Goal: Check status: Check status

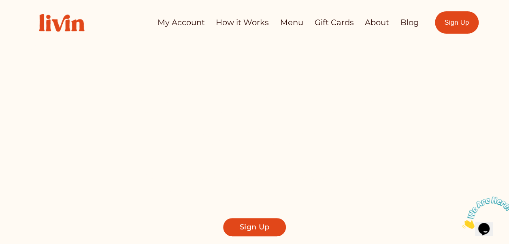
click at [174, 20] on link "My Account" at bounding box center [180, 23] width 47 height 16
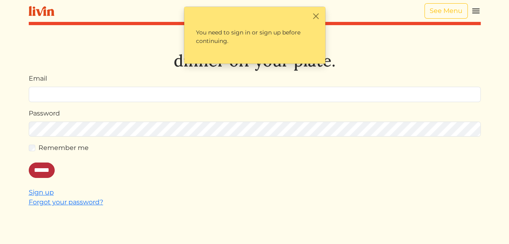
type input "**********"
click at [47, 168] on input "******" at bounding box center [42, 169] width 26 height 15
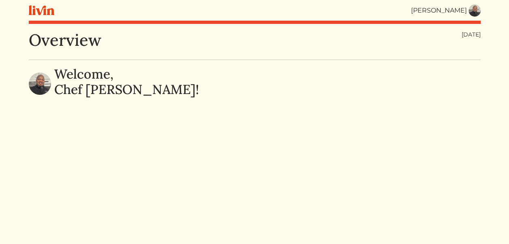
click at [473, 12] on img at bounding box center [474, 10] width 12 height 12
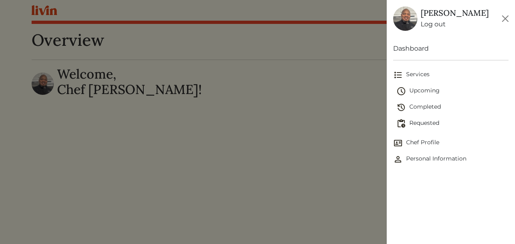
click at [425, 91] on span "Upcoming" at bounding box center [452, 91] width 112 height 10
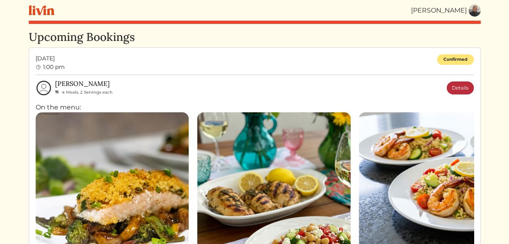
click at [459, 90] on link "Details" at bounding box center [460, 87] width 27 height 13
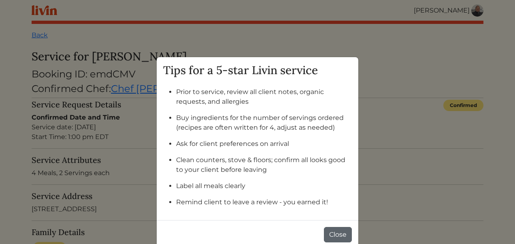
click at [334, 232] on button "Close" at bounding box center [338, 234] width 28 height 15
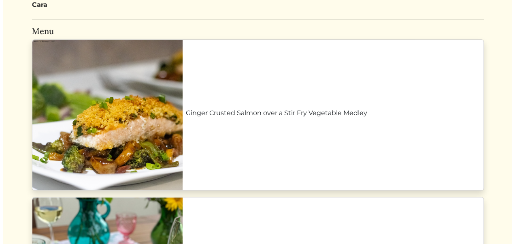
scroll to position [356, 0]
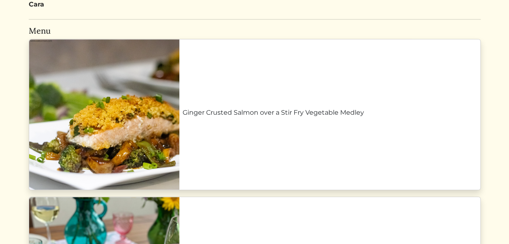
click at [264, 117] on link "Ginger Crusted Salmon over a Stir Fry Vegetable Medley" at bounding box center [330, 113] width 294 height 10
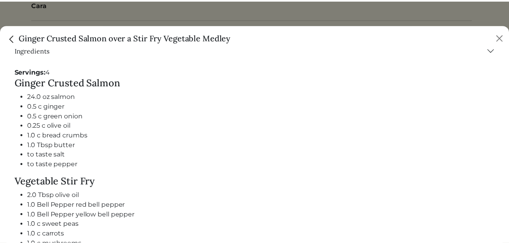
scroll to position [313, 0]
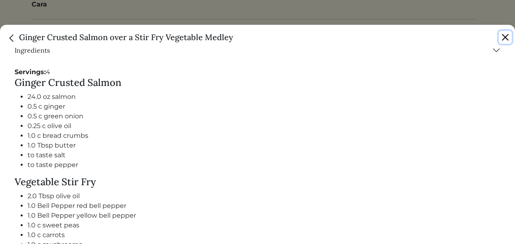
click at [504, 37] on button "Close" at bounding box center [505, 37] width 13 height 13
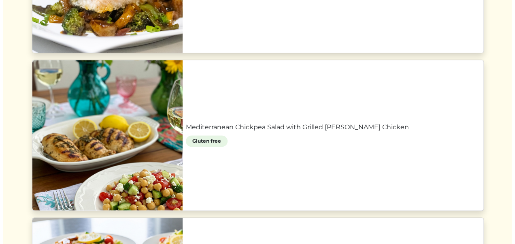
scroll to position [493, 0]
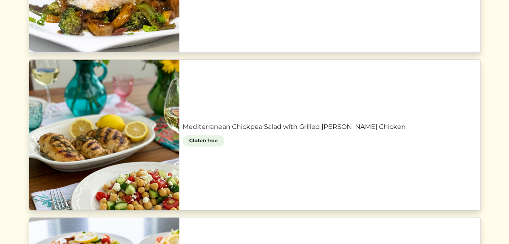
click at [283, 122] on link "Mediterranean Chickpea Salad with Grilled Lemon Herb Chicken" at bounding box center [330, 127] width 294 height 10
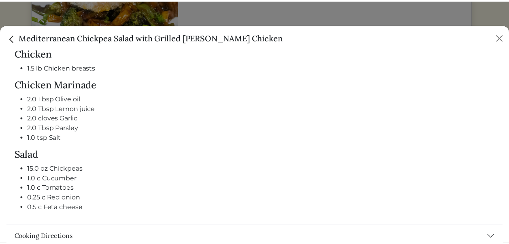
scroll to position [345, 0]
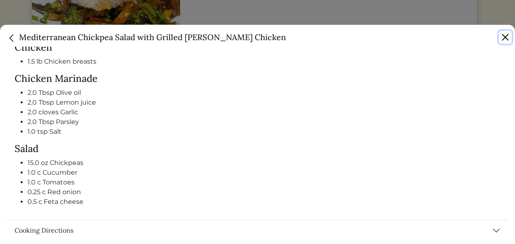
click at [505, 36] on button "Close" at bounding box center [505, 37] width 13 height 13
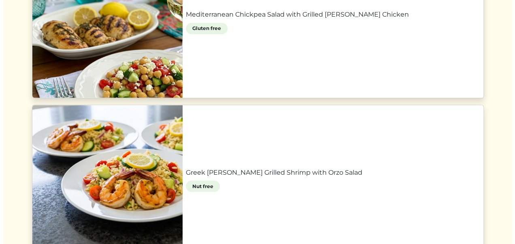
scroll to position [606, 0]
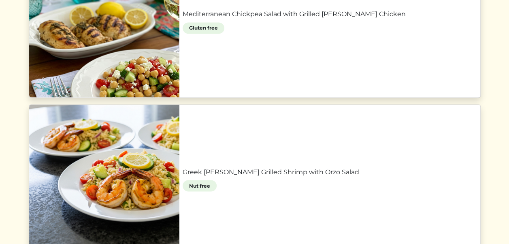
click at [301, 167] on link "Greek Lemon Herb Grilled Shrimp with Orzo Salad" at bounding box center [330, 172] width 294 height 10
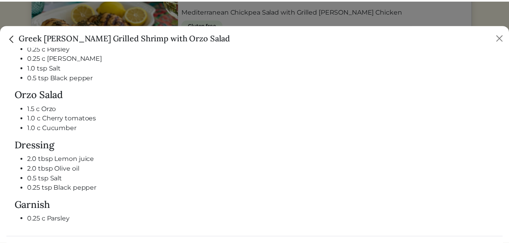
scroll to position [416, 0]
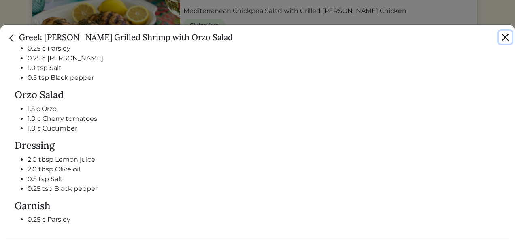
click at [507, 33] on button "Close" at bounding box center [505, 37] width 13 height 13
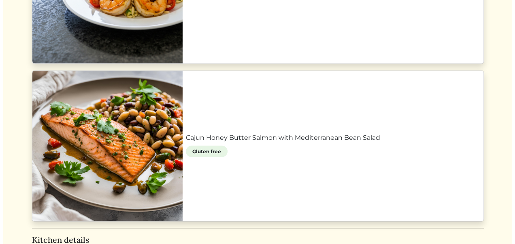
scroll to position [799, 0]
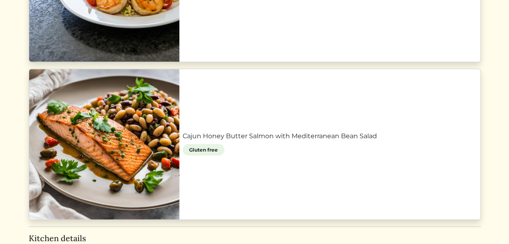
click at [273, 141] on link "Cajun Honey Butter Salmon with Mediterranean Bean Salad" at bounding box center [330, 136] width 294 height 10
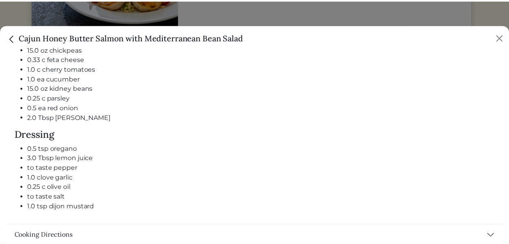
scroll to position [530, 0]
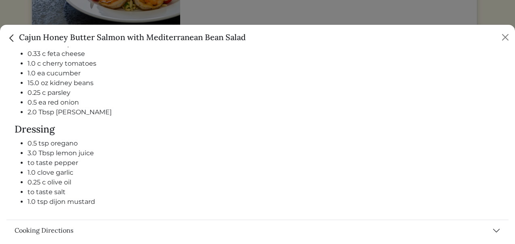
click at [245, 111] on li "2.0 Tbsp dill" at bounding box center [264, 112] width 473 height 10
click at [503, 32] on button "Close" at bounding box center [505, 37] width 13 height 13
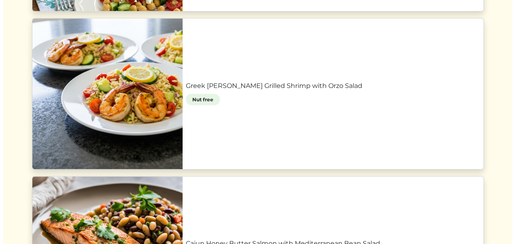
scroll to position [691, 0]
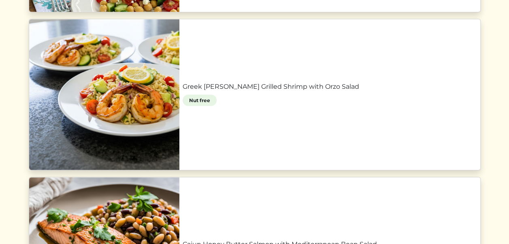
click at [420, 91] on link "Greek Lemon Herb Grilled Shrimp with Orzo Salad" at bounding box center [330, 86] width 294 height 10
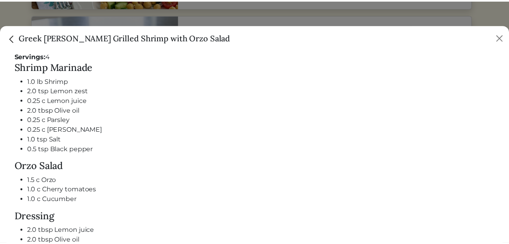
scroll to position [345, 0]
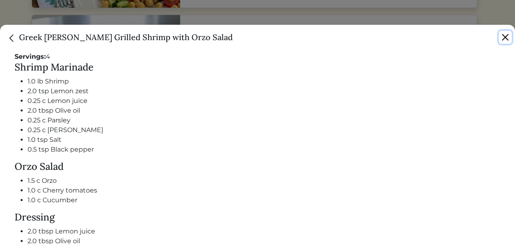
click at [507, 39] on button "Close" at bounding box center [505, 37] width 13 height 13
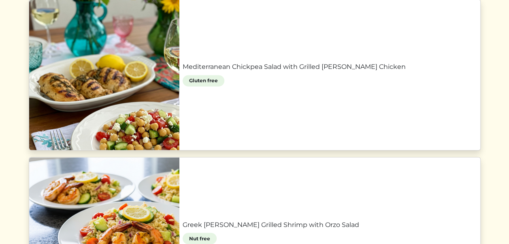
scroll to position [553, 0]
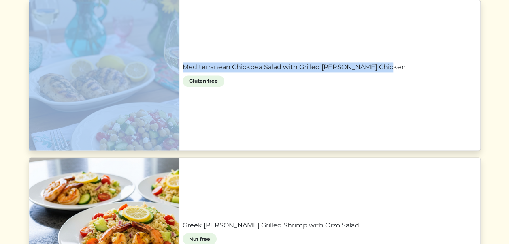
drag, startPoint x: 507, startPoint y: 39, endPoint x: 454, endPoint y: 86, distance: 71.1
click at [454, 72] on link "Mediterranean Chickpea Salad with Grilled Lemon Herb Chicken" at bounding box center [330, 67] width 294 height 10
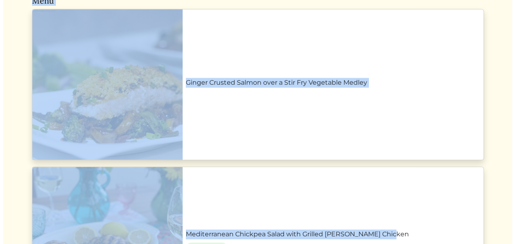
scroll to position [361, 0]
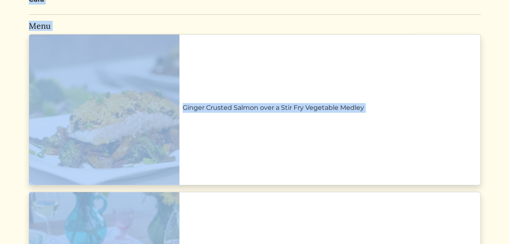
click at [454, 103] on link "Ginger Crusted Salmon over a Stir Fry Vegetable Medley" at bounding box center [330, 108] width 294 height 10
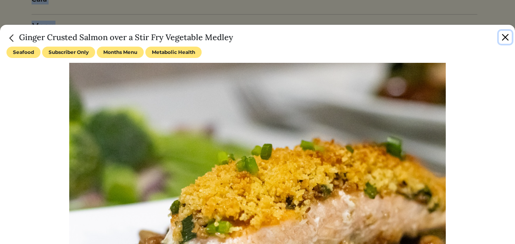
click at [504, 39] on button "Close" at bounding box center [505, 37] width 13 height 13
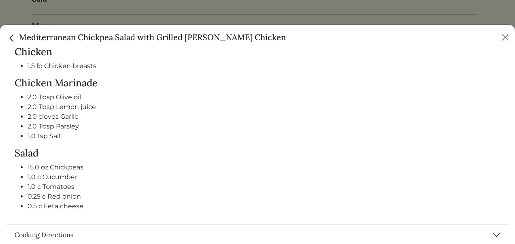
scroll to position [345, 0]
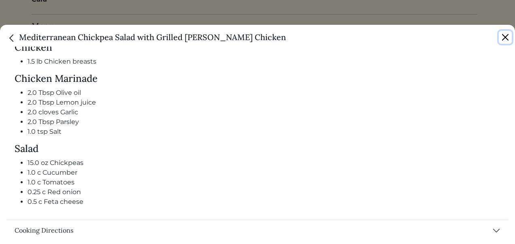
click at [506, 35] on button "Close" at bounding box center [505, 37] width 13 height 13
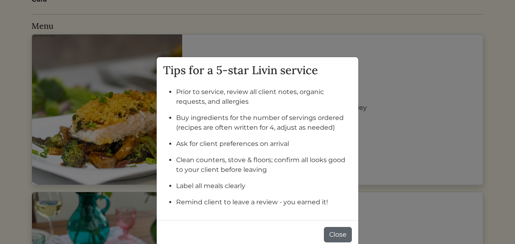
click at [327, 236] on button "Close" at bounding box center [338, 234] width 28 height 15
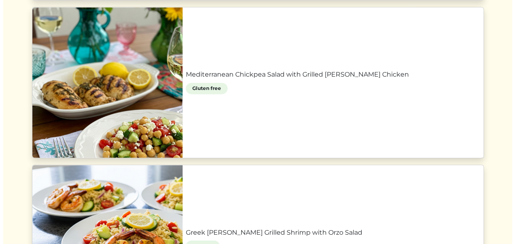
scroll to position [545, 0]
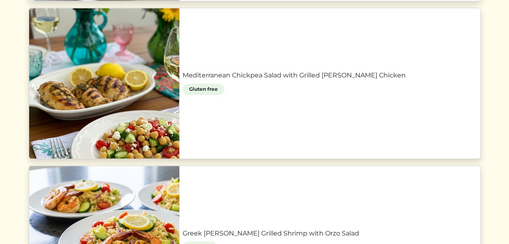
click at [384, 80] on link "Mediterranean Chickpea Salad with Grilled Lemon Herb Chicken" at bounding box center [330, 75] width 294 height 10
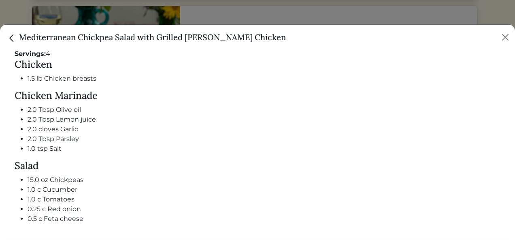
scroll to position [345, 0]
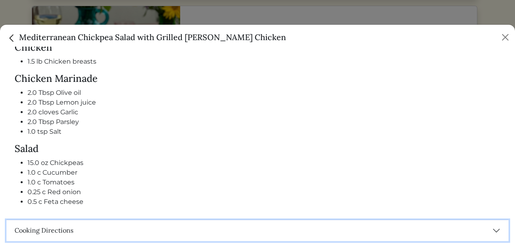
click at [489, 226] on button "Cooking Directions" at bounding box center [257, 230] width 502 height 21
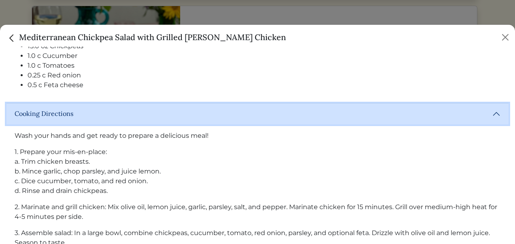
scroll to position [497, 0]
